Goal: Find specific page/section: Find specific page/section

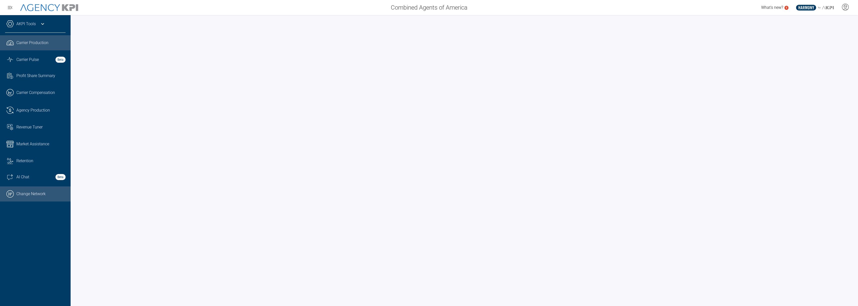
click at [37, 198] on link ".cls-1{fill:none;stroke:#000;stroke-linecap:round;stroke-linejoin:round;stroke-…" at bounding box center [35, 194] width 71 height 15
click at [44, 24] on icon at bounding box center [43, 24] width 6 height 6
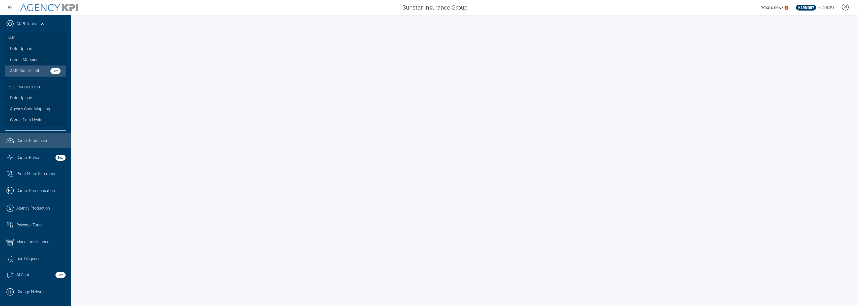
click at [29, 69] on span "AMS Data Health" at bounding box center [25, 71] width 30 height 6
click at [18, 286] on link ".cls-1{fill:none;stroke:#000;stroke-linecap:round;stroke-linejoin:round;stroke-…" at bounding box center [35, 292] width 71 height 15
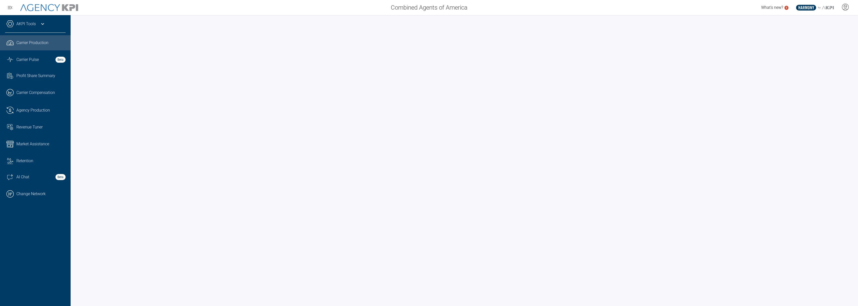
click at [41, 23] on icon at bounding box center [43, 24] width 6 height 6
click at [43, 24] on icon at bounding box center [42, 24] width 3 height 2
click at [44, 22] on icon at bounding box center [43, 24] width 6 height 6
click at [43, 25] on icon at bounding box center [43, 24] width 6 height 6
click at [42, 23] on icon at bounding box center [43, 24] width 6 height 6
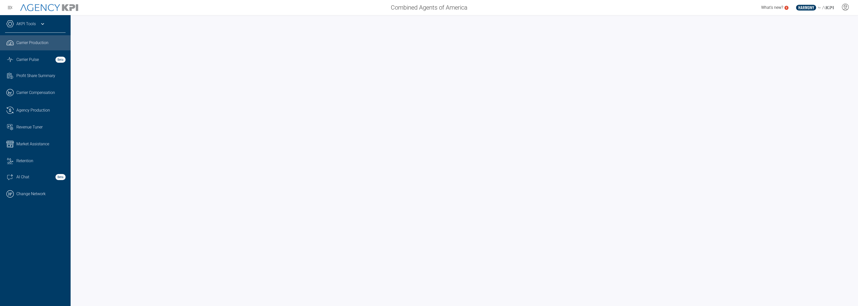
click at [44, 27] on icon at bounding box center [43, 24] width 6 height 6
click at [43, 24] on icon at bounding box center [42, 24] width 3 height 2
click at [41, 24] on icon at bounding box center [42, 24] width 3 height 2
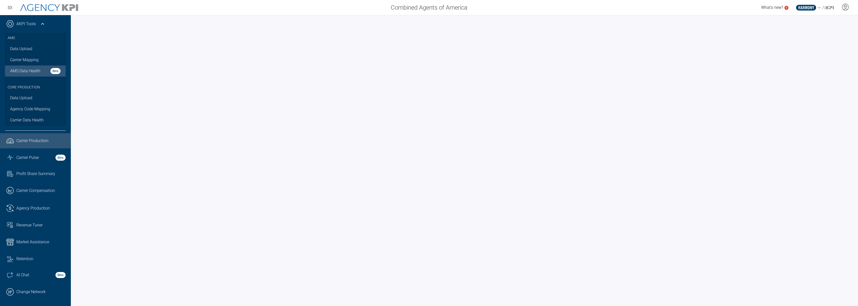
click at [26, 72] on span "AMS Data Health" at bounding box center [25, 71] width 30 height 6
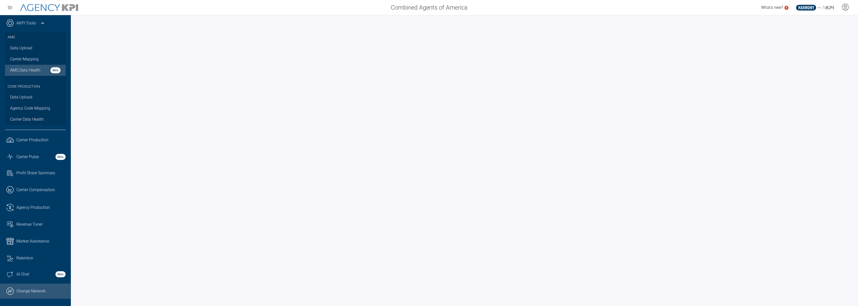
click at [39, 290] on link ".cls-1{fill:none;stroke:#000;stroke-linecap:round;stroke-linejoin:round;stroke-…" at bounding box center [35, 291] width 71 height 15
